Goal: Communication & Community: Answer question/provide support

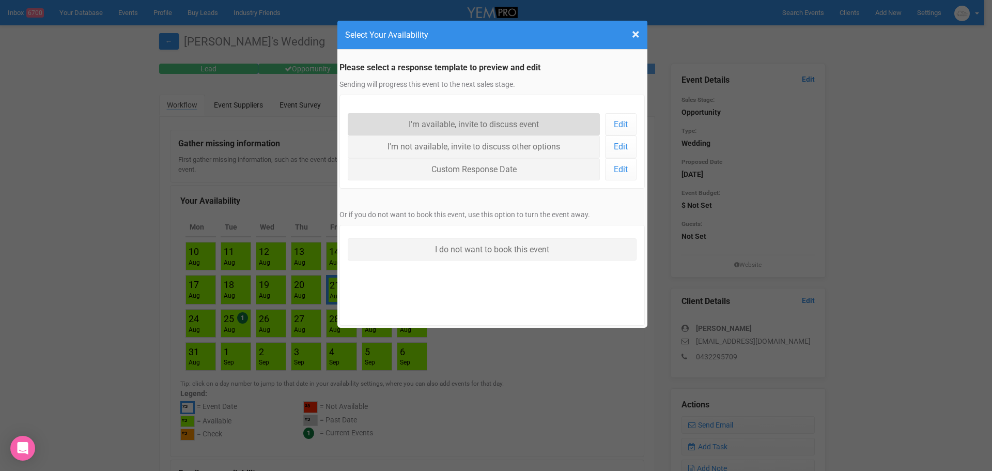
click at [422, 124] on link "I'm available, invite to discuss event" at bounding box center [474, 124] width 253 height 22
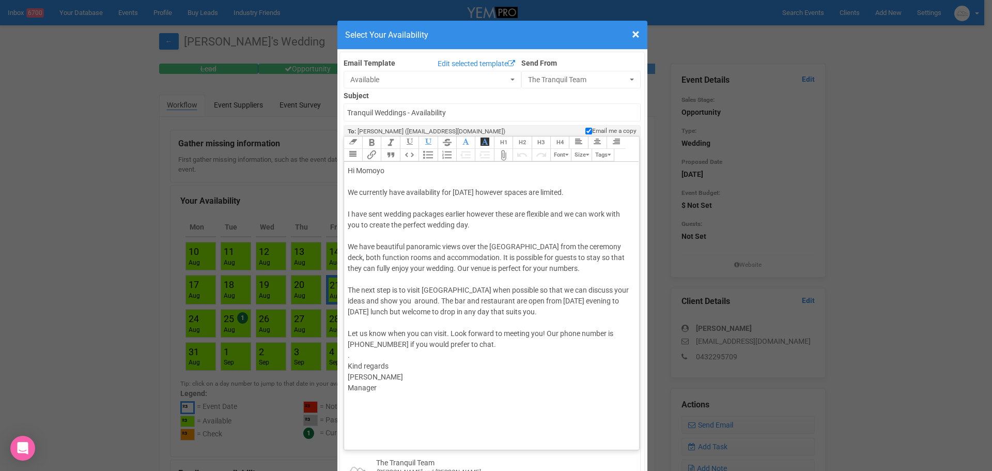
click at [366, 374] on div "Hi Momoyo We currently have availability for [DATE] however spaces are limited.…" at bounding box center [490, 333] width 285 height 336
type trix-editor "<div>Hi Momoyo<br><br>We currently have availability for [DATE] however spaces …"
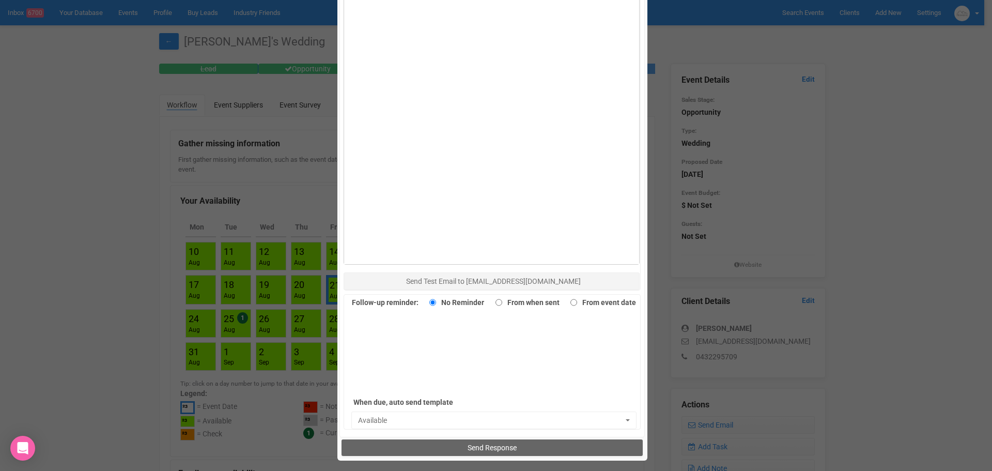
scroll to position [568, 0]
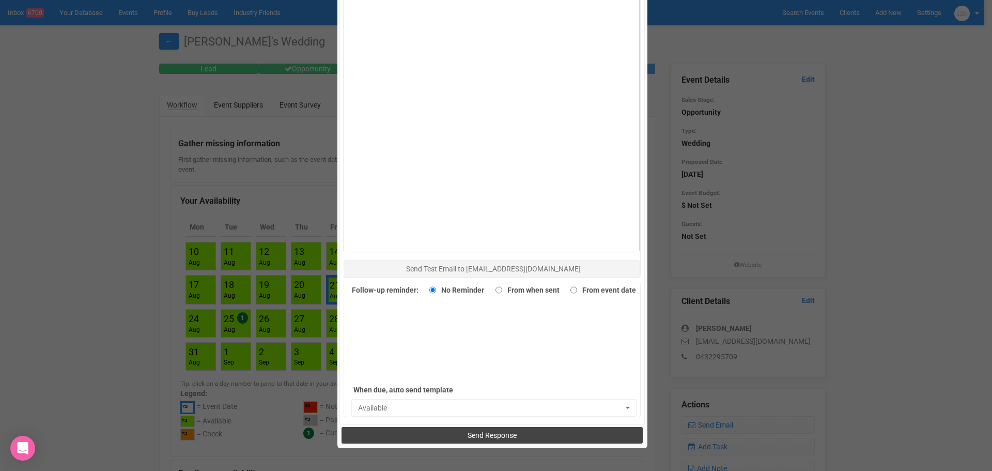
click at [468, 436] on span "Send Response" at bounding box center [492, 435] width 49 height 8
